Goal: Obtain resource: Download file/media

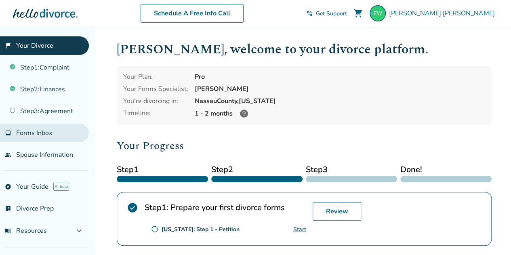
click at [42, 136] on link "inbox Forms Inbox" at bounding box center [44, 133] width 89 height 19
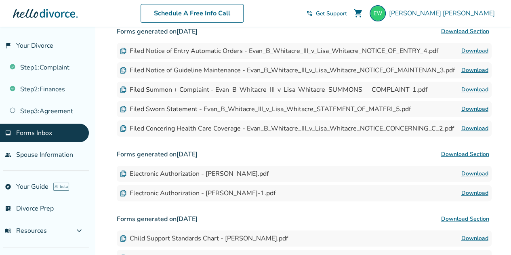
scroll to position [134, 0]
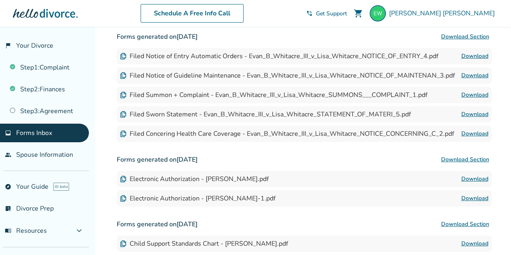
click at [465, 113] on link "Download" at bounding box center [474, 114] width 27 height 10
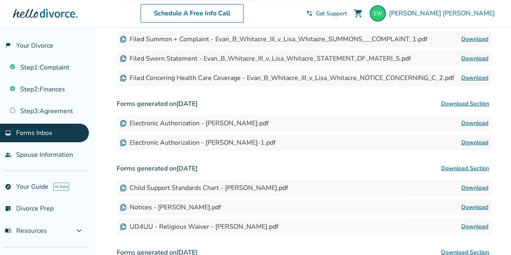
scroll to position [202, 0]
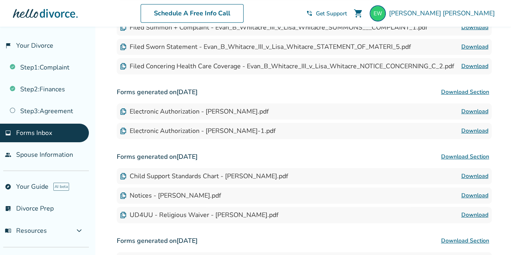
click at [471, 196] on link "Download" at bounding box center [474, 196] width 27 height 10
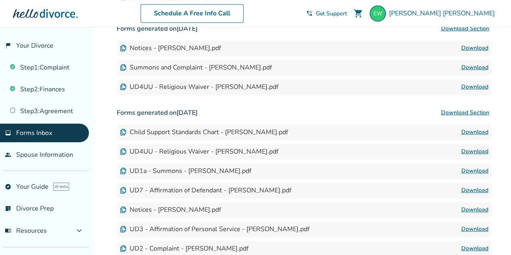
scroll to position [639, 0]
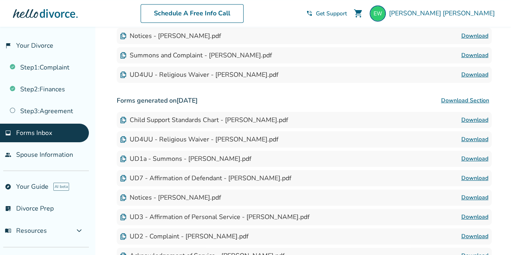
click at [471, 176] on link "Download" at bounding box center [474, 178] width 27 height 10
